Goal: Task Accomplishment & Management: Manage account settings

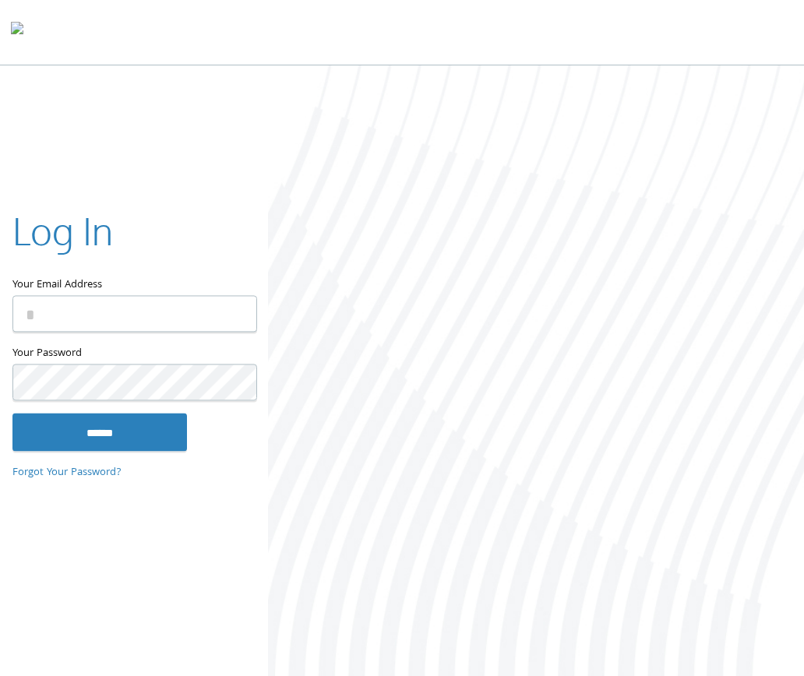
type input "**********"
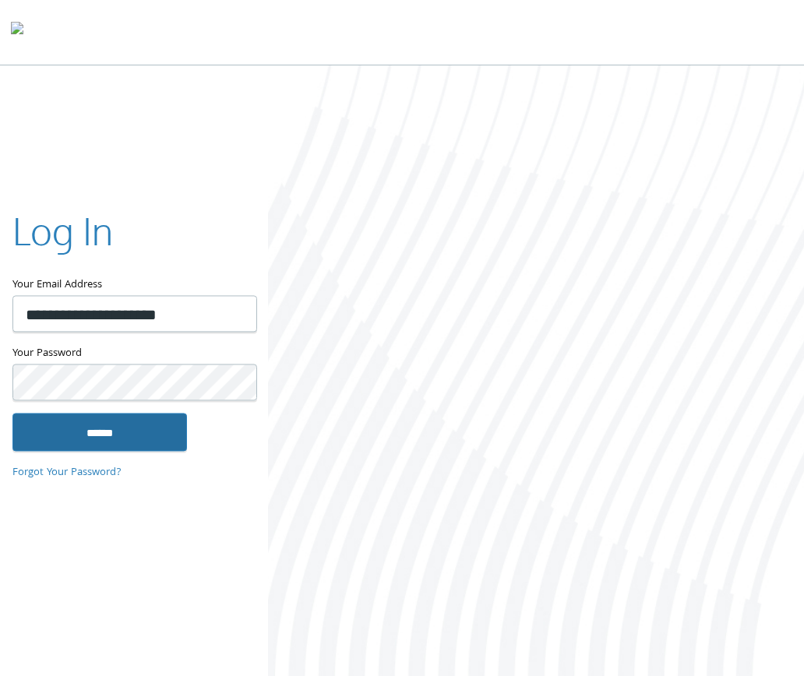
click at [115, 425] on input "******" at bounding box center [99, 432] width 175 height 37
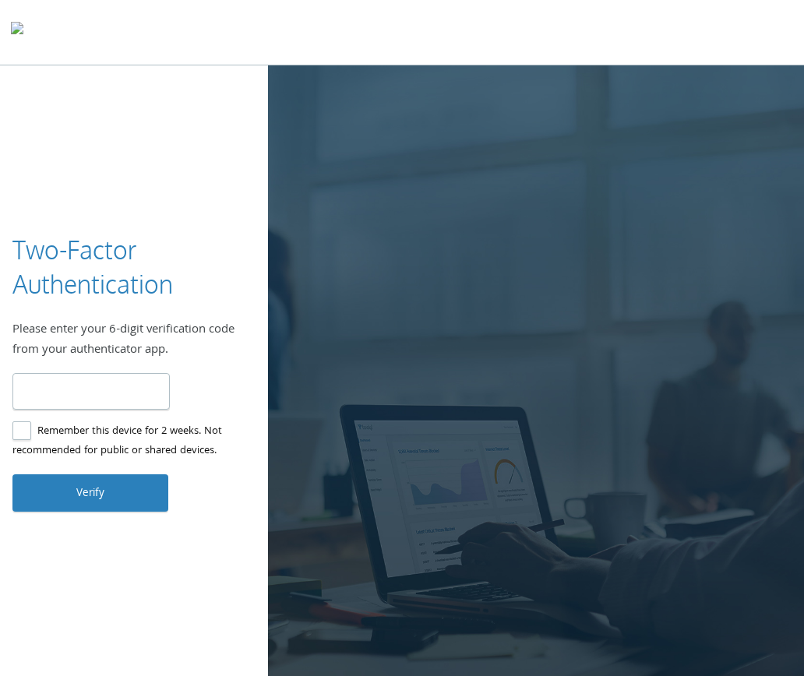
type input "******"
